Goal: Information Seeking & Learning: Check status

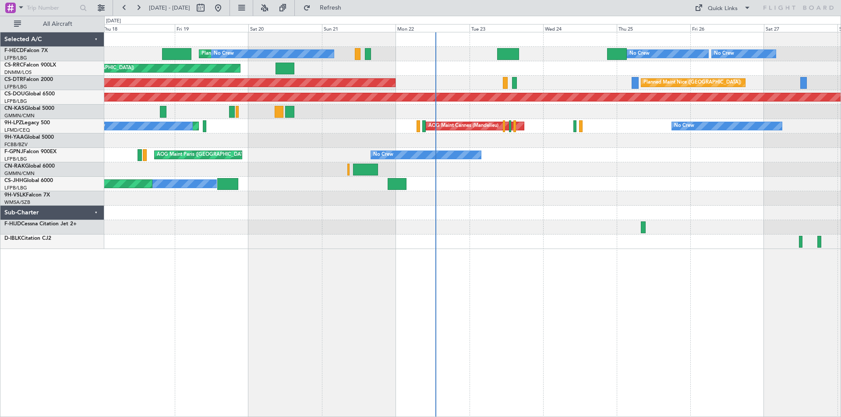
click at [438, 219] on div "Planned Maint [GEOGRAPHIC_DATA] ([GEOGRAPHIC_DATA]) No Crew Planned Maint [GEOG…" at bounding box center [472, 140] width 736 height 217
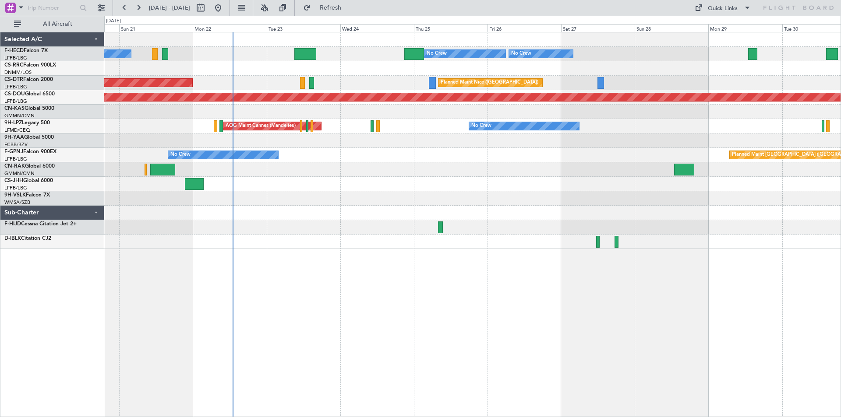
click at [459, 142] on div "No Crew Planned Maint [GEOGRAPHIC_DATA] ([GEOGRAPHIC_DATA]) No Crew No Crew Pla…" at bounding box center [472, 140] width 736 height 217
click at [435, 190] on div "Planned Maint [GEOGRAPHIC_DATA] ([GEOGRAPHIC_DATA]) Owner" at bounding box center [472, 184] width 736 height 14
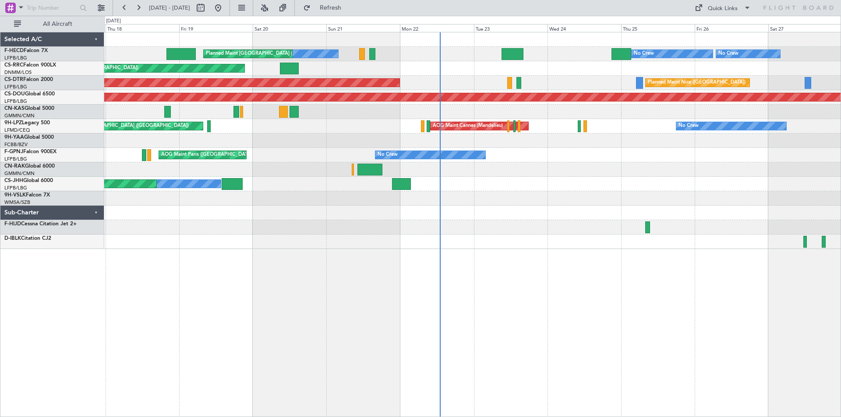
click at [312, 116] on div "No Crew Planned Maint [GEOGRAPHIC_DATA] ([GEOGRAPHIC_DATA]) No Crew No Crew Pla…" at bounding box center [472, 140] width 736 height 217
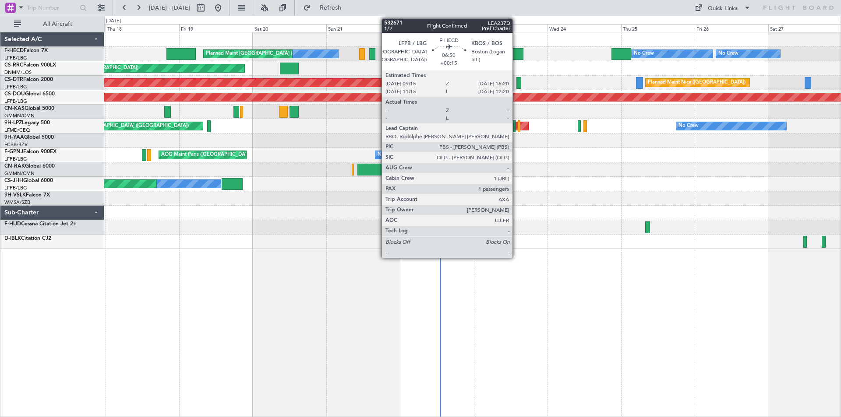
click at [516, 52] on div at bounding box center [513, 54] width 22 height 12
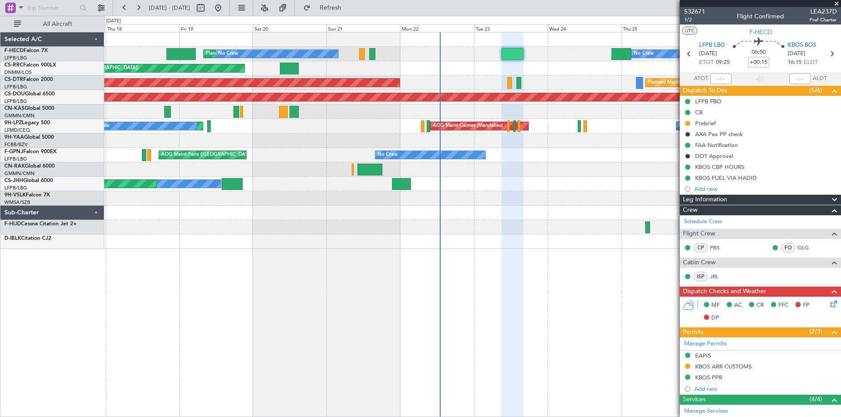
click at [836, 3] on span at bounding box center [836, 4] width 9 height 8
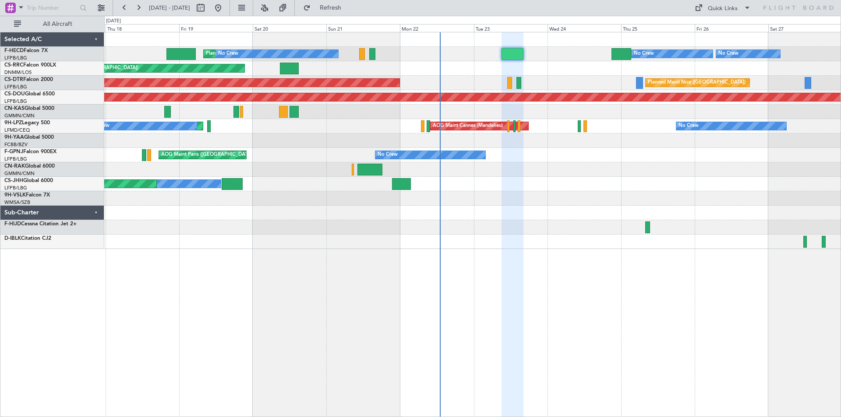
type input "0"
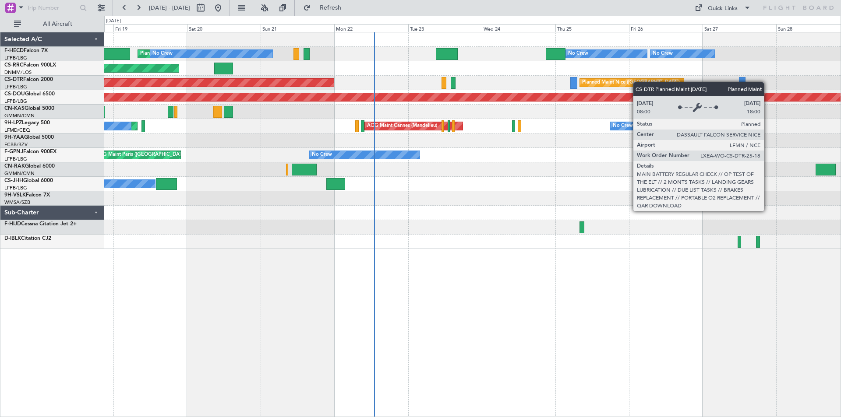
click at [612, 85] on div "AOG Maint Sofia [GEOGRAPHIC_DATA] ([GEOGRAPHIC_DATA]) Planned Maint Sofia" at bounding box center [472, 83] width 736 height 14
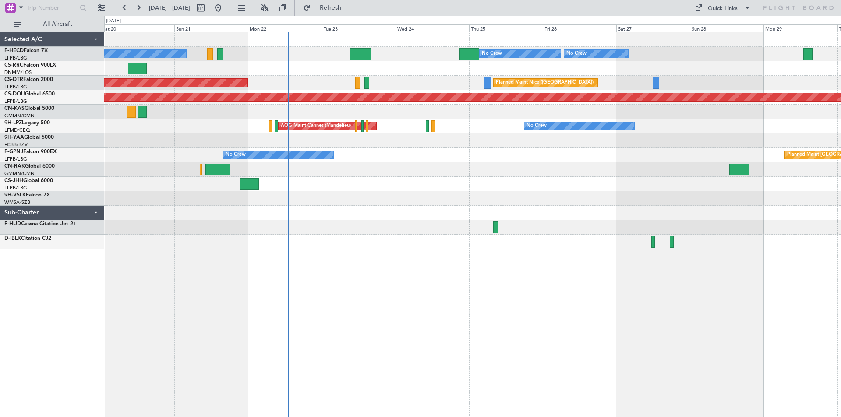
click at [608, 104] on div "Planned Maint [GEOGRAPHIC_DATA] ([GEOGRAPHIC_DATA]) No Crew Planned Maint [GEOG…" at bounding box center [472, 140] width 736 height 217
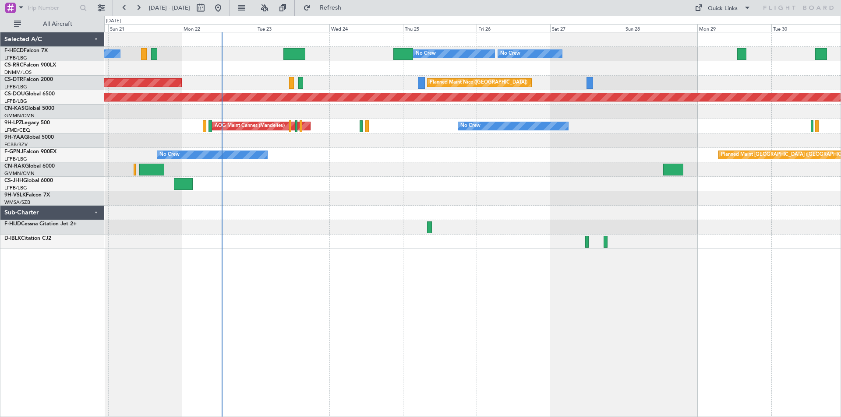
click at [672, 89] on div "AOG Maint Sofia [GEOGRAPHIC_DATA] ([GEOGRAPHIC_DATA])" at bounding box center [472, 83] width 736 height 14
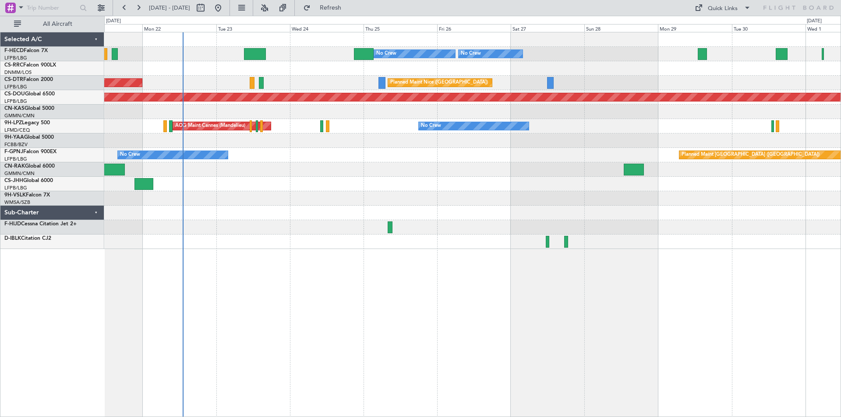
click at [681, 86] on div "AOG Maint Sofia [GEOGRAPHIC_DATA] ([GEOGRAPHIC_DATA])" at bounding box center [472, 83] width 736 height 14
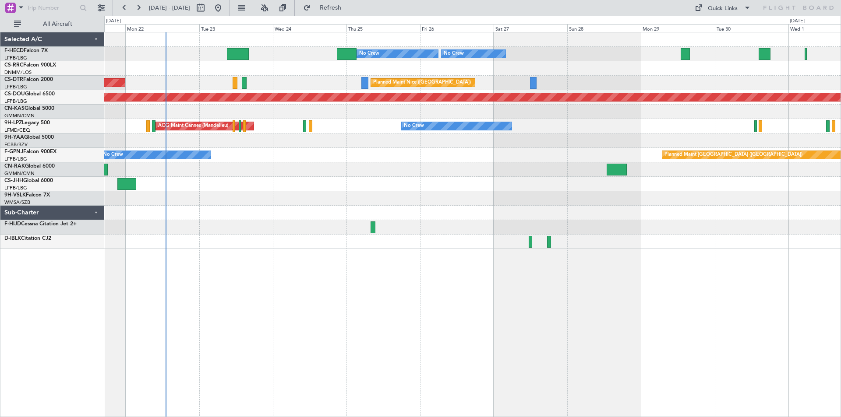
click at [653, 135] on div "Planned Maint [GEOGRAPHIC_DATA] ([GEOGRAPHIC_DATA]) No Crew No Crew No Crew Pla…" at bounding box center [472, 140] width 736 height 217
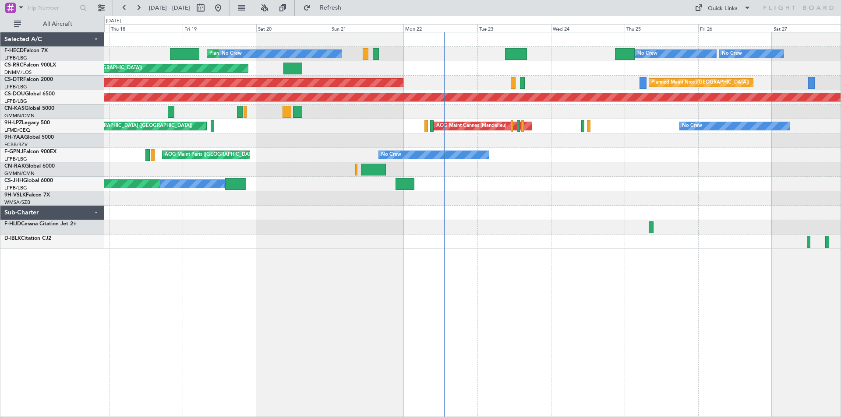
click at [520, 243] on div "Planned Maint [GEOGRAPHIC_DATA] ([GEOGRAPHIC_DATA]) No Crew Planned Maint [GEOG…" at bounding box center [472, 140] width 736 height 217
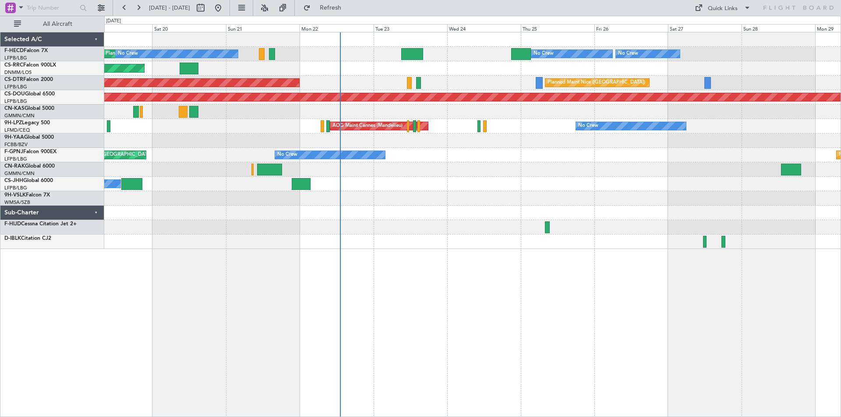
click at [431, 249] on div "Planned Maint [GEOGRAPHIC_DATA] ([GEOGRAPHIC_DATA]) No Crew Planned Maint [GEOG…" at bounding box center [472, 224] width 737 height 385
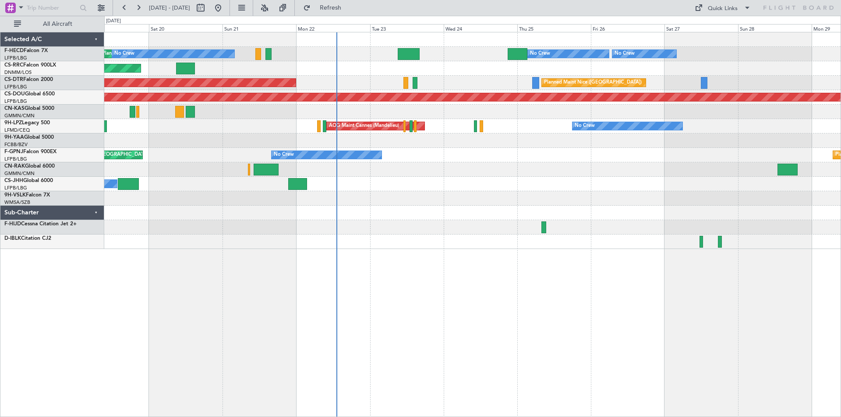
click at [372, 251] on div "Planned Maint [GEOGRAPHIC_DATA] ([GEOGRAPHIC_DATA]) No Crew Planned Maint [GEOG…" at bounding box center [472, 224] width 737 height 385
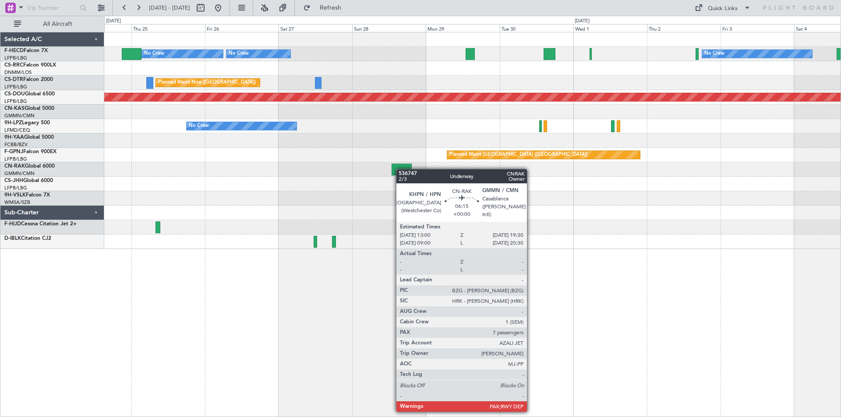
click at [400, 169] on div "Planned Maint [GEOGRAPHIC_DATA] ([GEOGRAPHIC_DATA]) No Crew No Crew No Crew [GE…" at bounding box center [472, 140] width 736 height 217
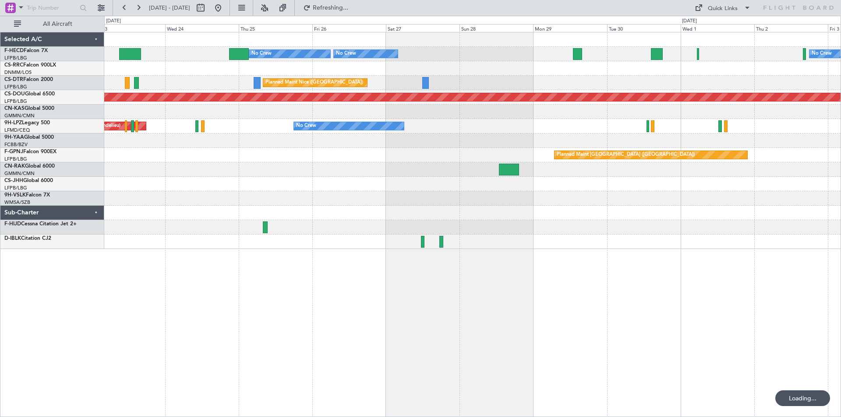
click at [438, 258] on div "Planned Maint [GEOGRAPHIC_DATA] ([GEOGRAPHIC_DATA]) No Crew No Crew No Crew No …" at bounding box center [472, 224] width 737 height 385
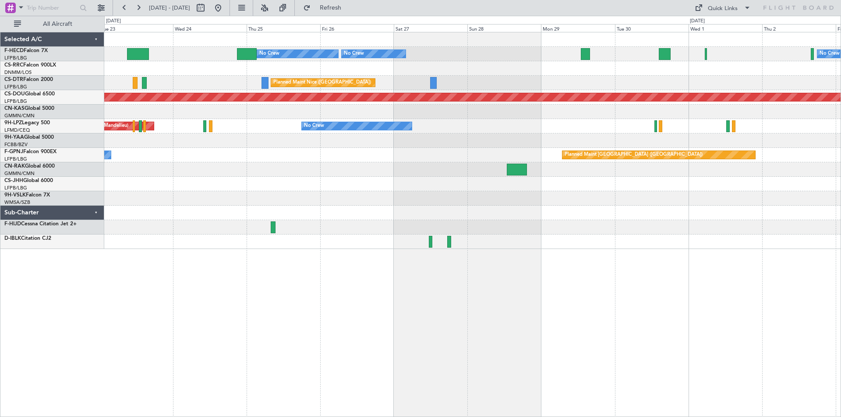
click at [500, 206] on div at bounding box center [472, 213] width 736 height 14
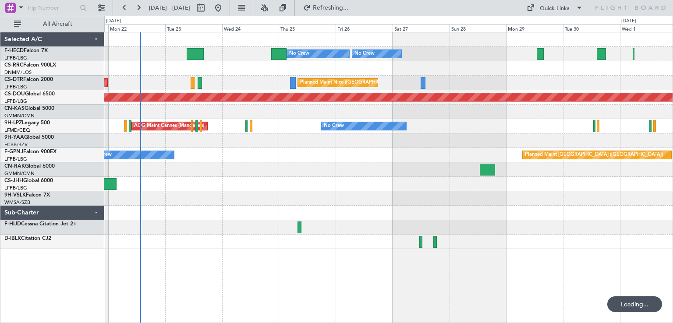
click at [379, 171] on div at bounding box center [388, 170] width 568 height 14
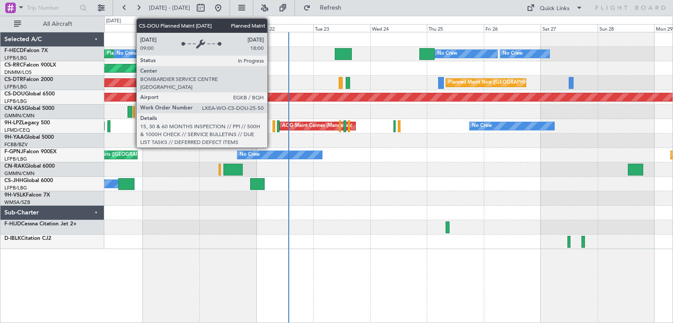
click at [272, 60] on div "Planned Maint [GEOGRAPHIC_DATA] ([GEOGRAPHIC_DATA]) No Crew No Crew Planned Mai…" at bounding box center [388, 54] width 568 height 14
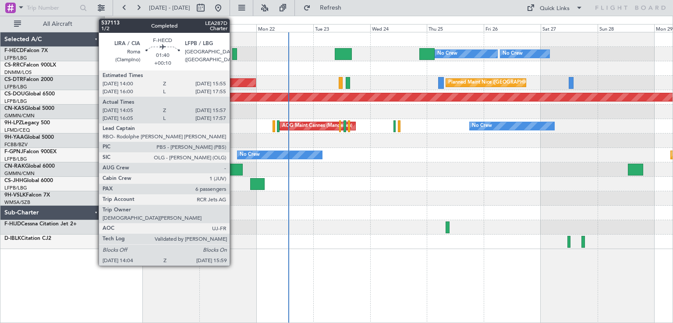
click at [233, 57] on div at bounding box center [234, 54] width 5 height 12
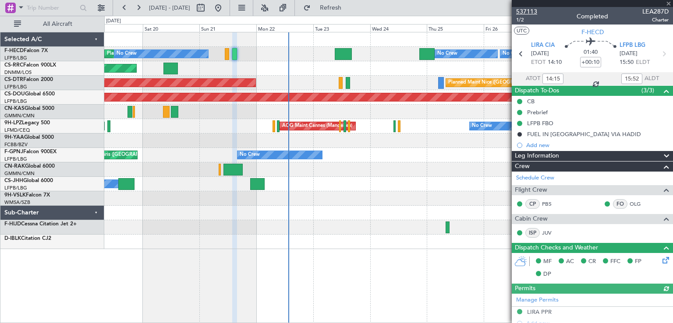
click at [533, 13] on span "537113" at bounding box center [526, 11] width 21 height 9
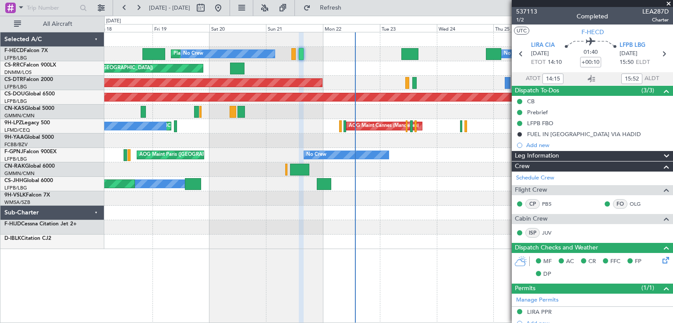
click at [372, 222] on div "Planned Maint [GEOGRAPHIC_DATA] ([GEOGRAPHIC_DATA]) No Crew No Crew Planned Mai…" at bounding box center [388, 140] width 568 height 217
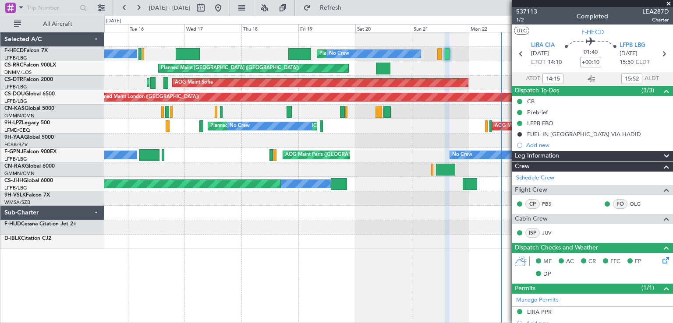
click at [363, 179] on div "No Crew Planned Maint [GEOGRAPHIC_DATA] ([GEOGRAPHIC_DATA]) No Crew No Crew Pla…" at bounding box center [388, 140] width 568 height 217
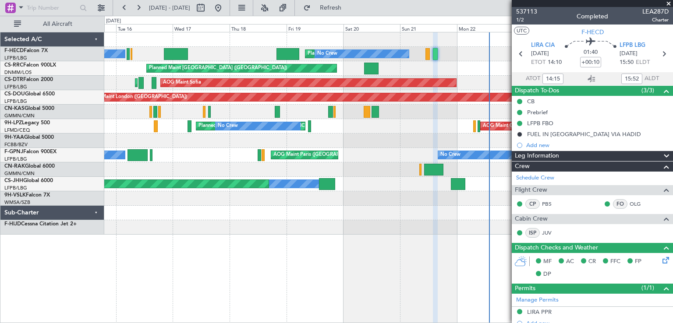
click at [318, 133] on div "No Crew Planned Maint [GEOGRAPHIC_DATA] ([GEOGRAPHIC_DATA]) No Crew No Crew Pla…" at bounding box center [388, 133] width 568 height 202
